Goal: Find specific page/section: Find specific page/section

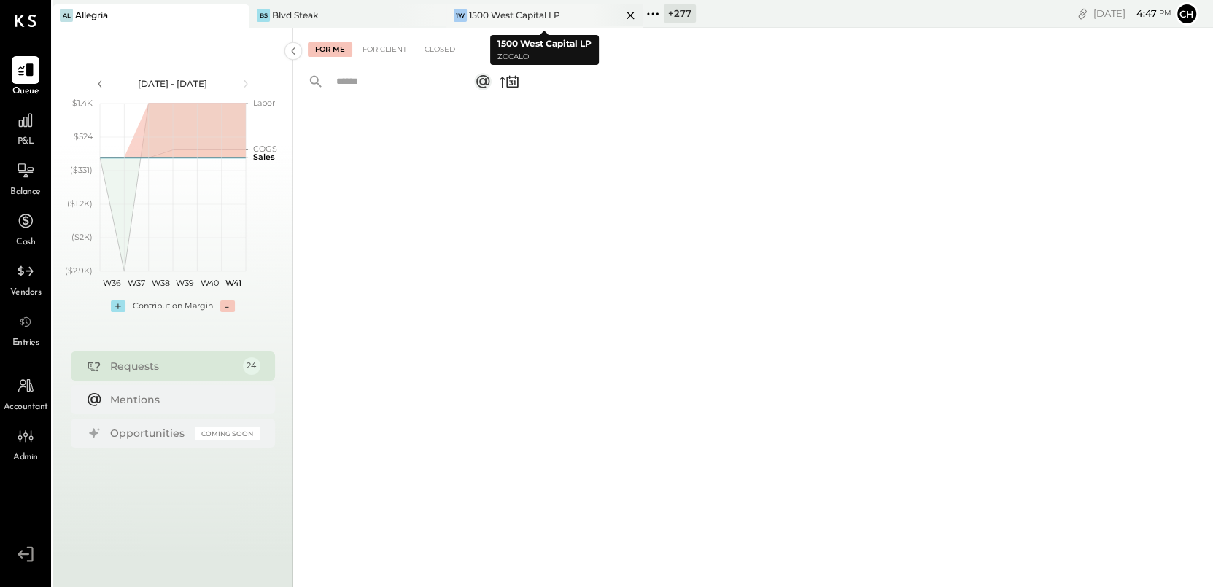
click at [632, 15] on icon at bounding box center [630, 16] width 18 height 18
click at [430, 15] on icon at bounding box center [433, 16] width 18 height 18
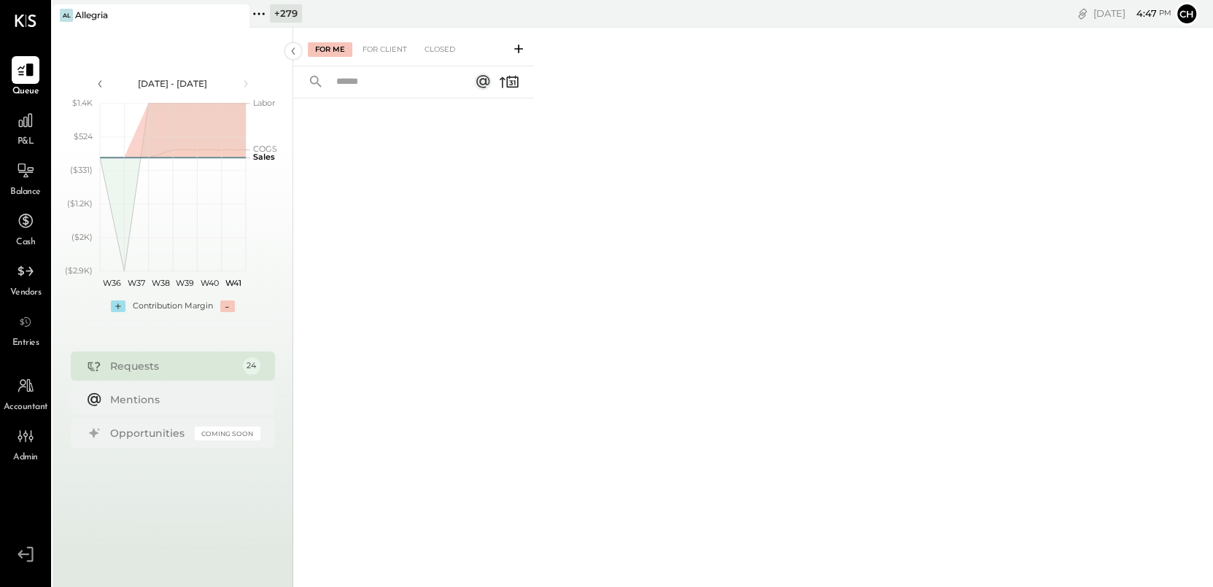
click at [260, 14] on icon at bounding box center [258, 13] width 19 height 19
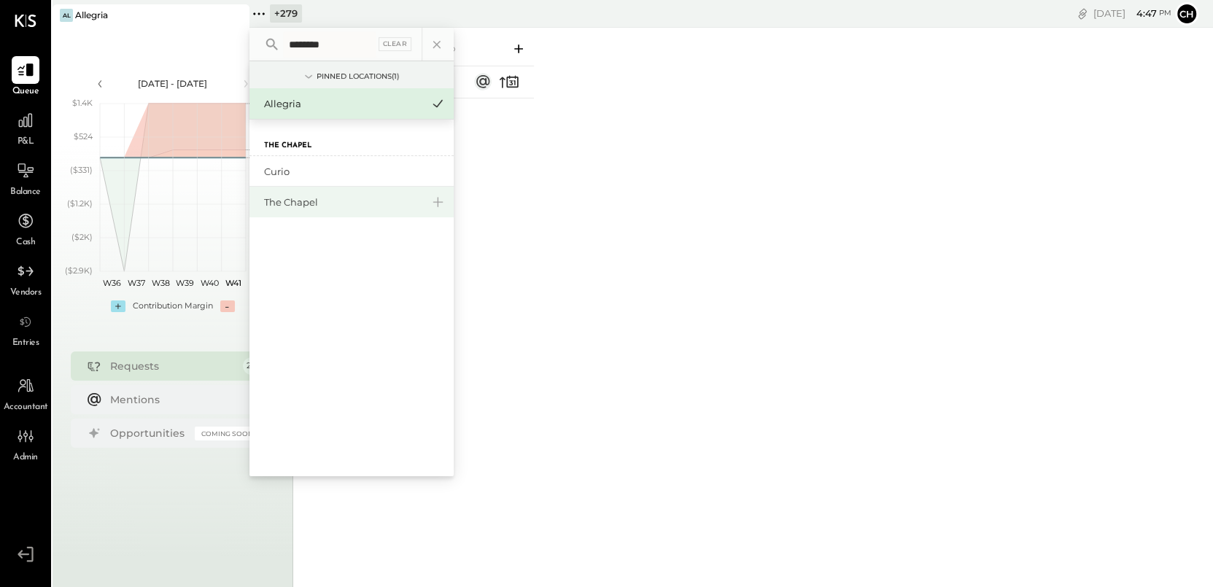
type input "********"
click at [328, 201] on div "The Chapel" at bounding box center [343, 202] width 158 height 14
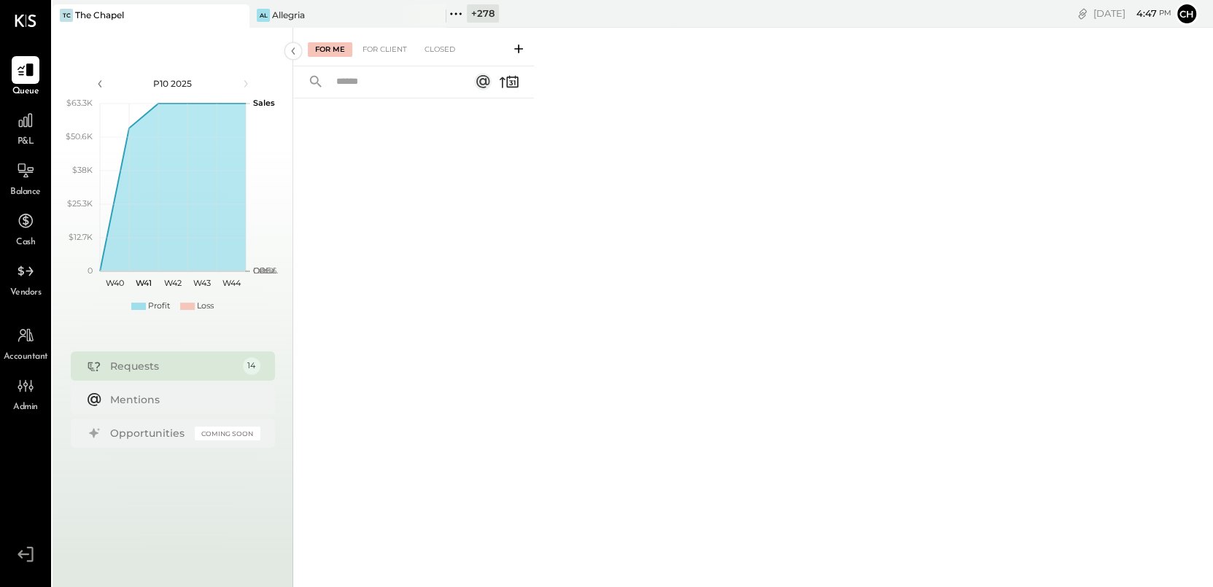
click at [160, 367] on div "Requests" at bounding box center [172, 366] width 125 height 15
click at [457, 13] on icon at bounding box center [455, 13] width 19 height 19
